Goal: Task Accomplishment & Management: Manage account settings

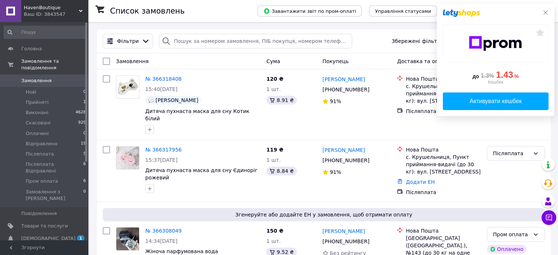
click at [546, 11] on icon at bounding box center [545, 12] width 4 height 4
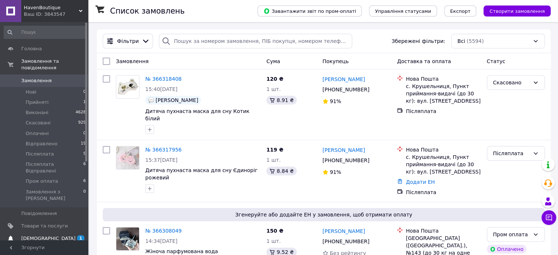
click at [78, 235] on span "1" at bounding box center [80, 238] width 7 height 6
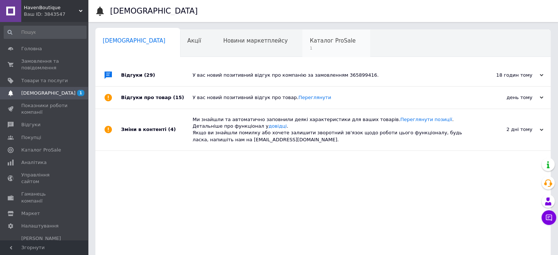
click at [309, 45] on span "1" at bounding box center [332, 47] width 46 height 5
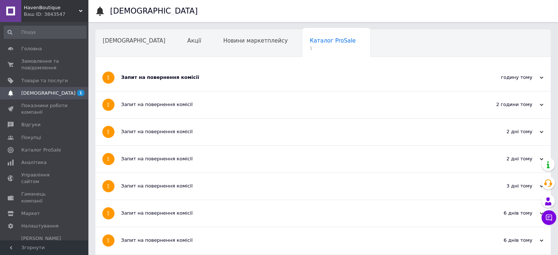
click at [214, 80] on div "Запит на повернення комісії" at bounding box center [295, 77] width 349 height 7
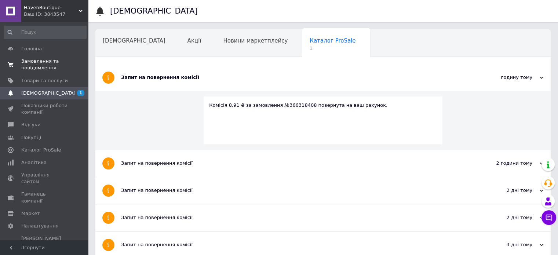
click at [62, 68] on span "Замовлення та повідомлення" at bounding box center [44, 64] width 47 height 13
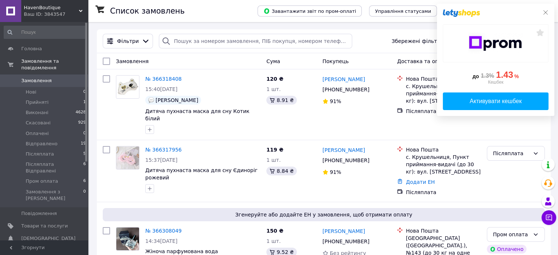
click at [544, 11] on icon at bounding box center [545, 13] width 6 height 6
